Goal: Task Accomplishment & Management: Manage account settings

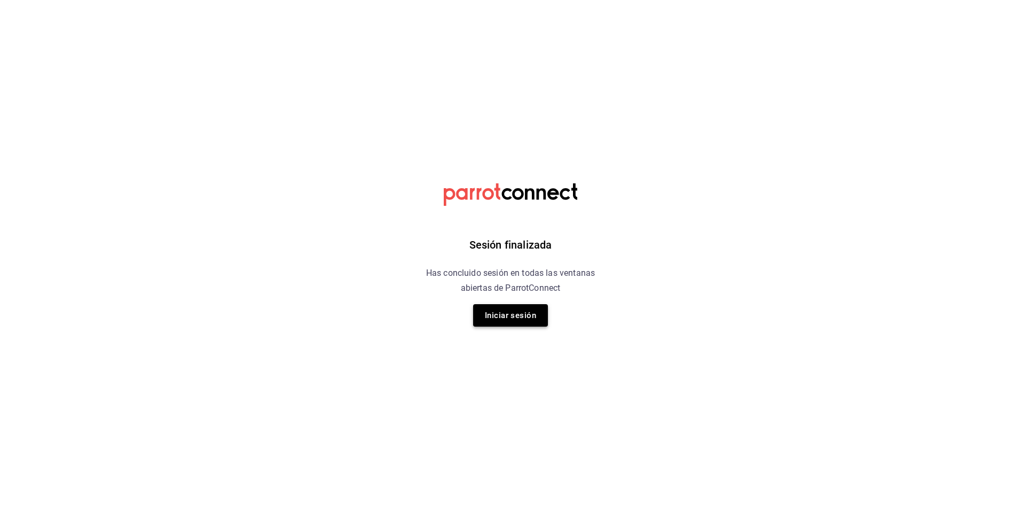
click at [529, 324] on button "Iniciar sesión" at bounding box center [510, 315] width 75 height 22
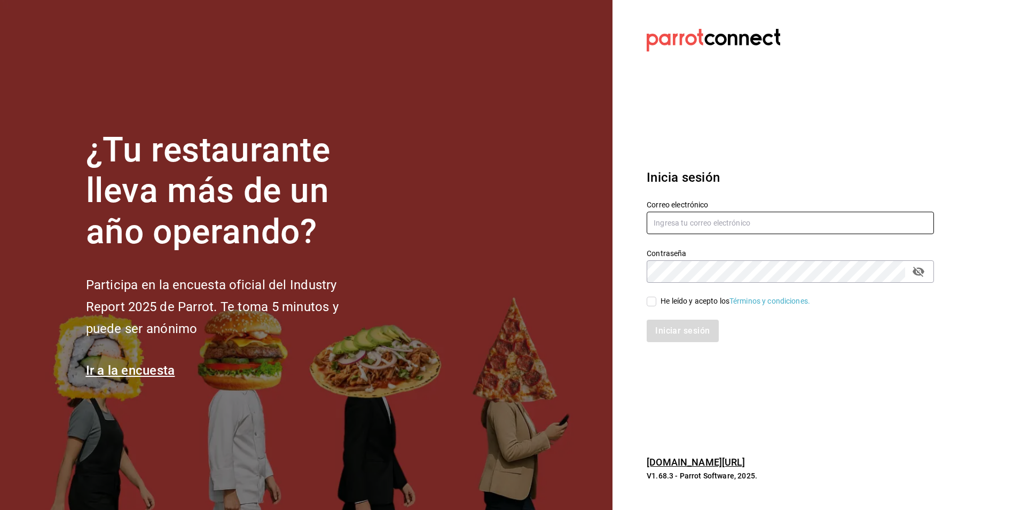
click at [680, 229] on input "text" at bounding box center [790, 223] width 287 height 22
type input "Cesar.dlrincon@gmail.com"
click at [651, 299] on input "He leído y acepto los Términos y condiciones." at bounding box center [652, 301] width 10 height 10
checkbox input "true"
click at [693, 343] on div "Inicia sesión Correo electrónico Cesar.dlrincon@gmail.com Contraseña Contraseña…" at bounding box center [790, 255] width 287 height 200
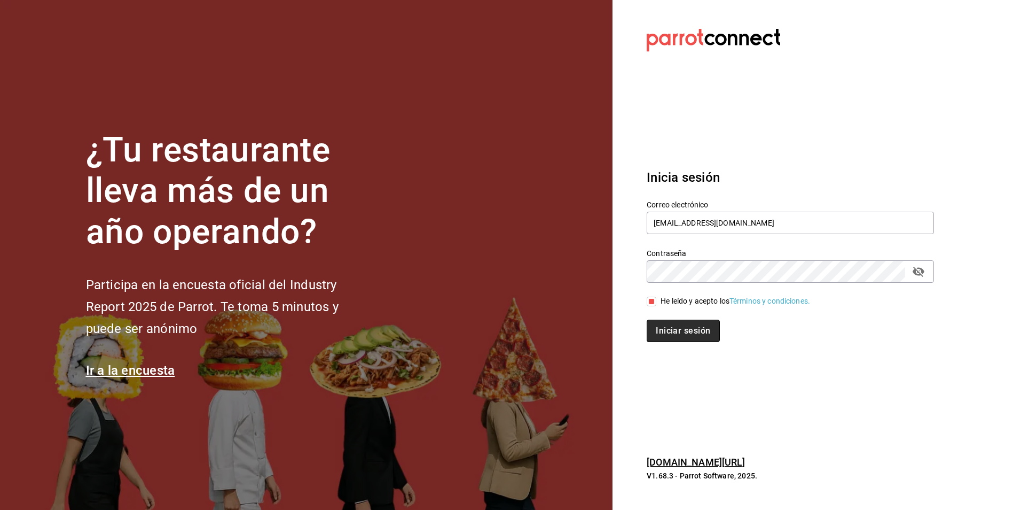
click at [694, 336] on button "Iniciar sesión" at bounding box center [683, 330] width 73 height 22
